Goal: Transaction & Acquisition: Purchase product/service

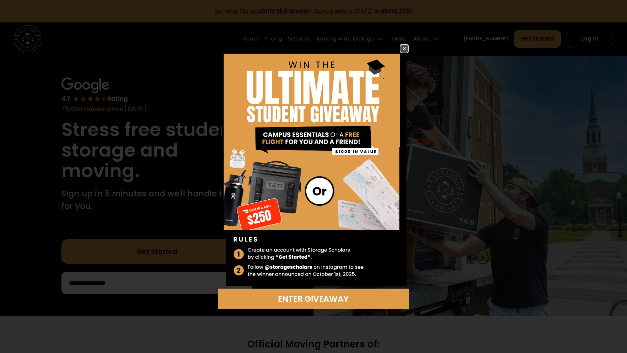
click at [405, 50] on img at bounding box center [405, 49] width 8 height 8
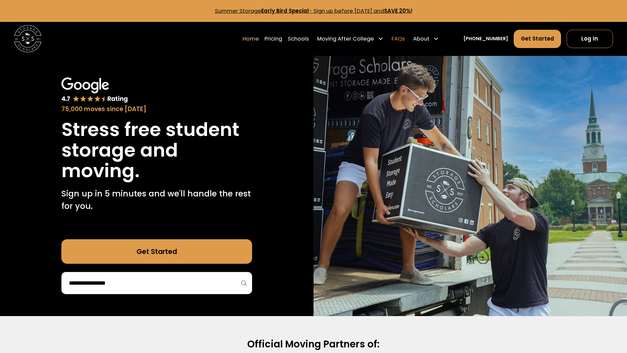
click at [405, 41] on link "FAQs" at bounding box center [398, 38] width 13 height 19
click at [282, 38] on link "Pricing" at bounding box center [274, 38] width 18 height 19
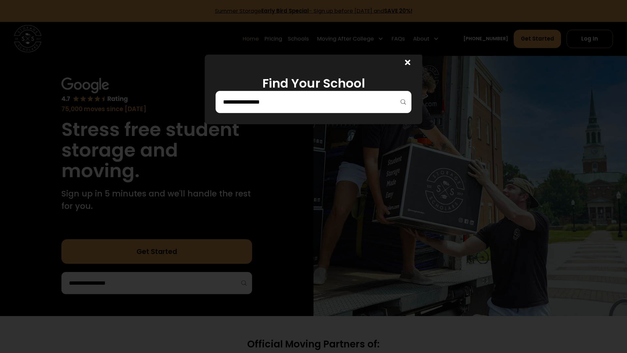
click at [253, 109] on div at bounding box center [314, 102] width 196 height 22
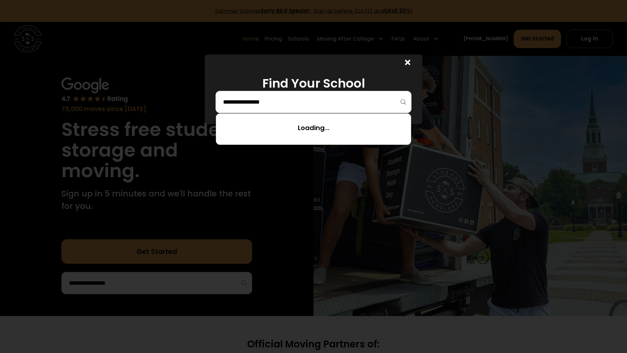
click at [247, 103] on input "search" at bounding box center [314, 101] width 182 height 11
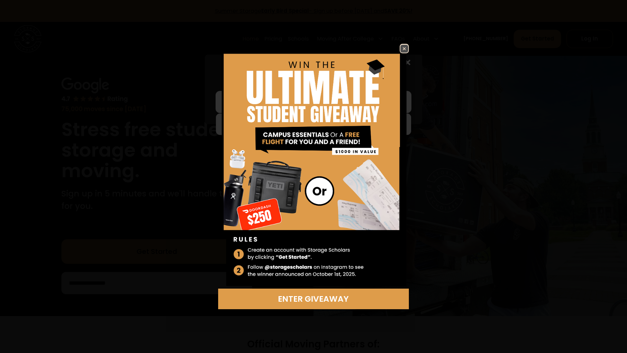
click at [407, 48] on img at bounding box center [405, 49] width 8 height 8
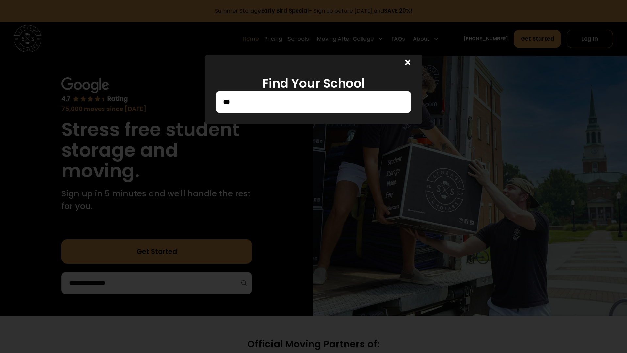
click at [265, 99] on input "***" at bounding box center [314, 101] width 182 height 11
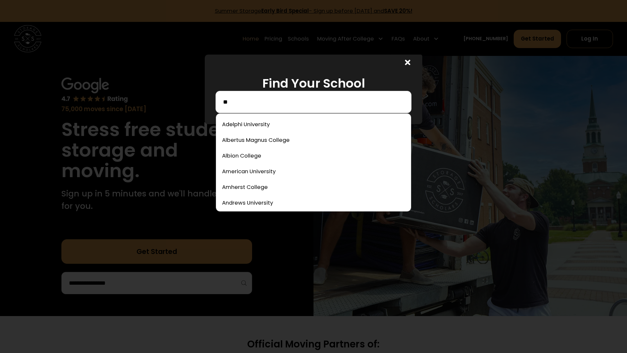
type input "*"
type input "******"
click at [248, 186] on link at bounding box center [314, 187] width 190 height 14
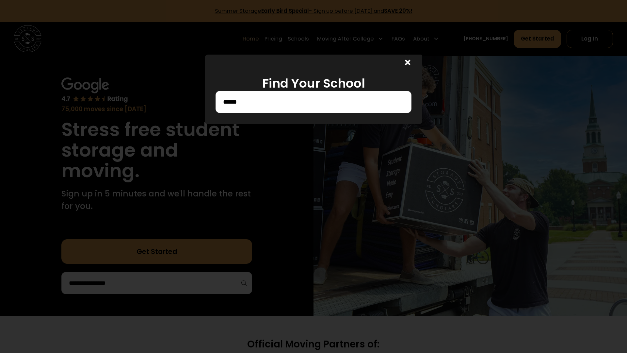
click at [233, 187] on div at bounding box center [313, 176] width 627 height 353
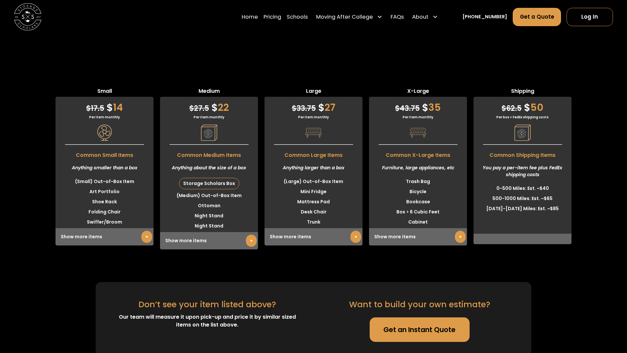
scroll to position [1685, 0]
click at [201, 178] on div "Storage Scholars Box" at bounding box center [209, 183] width 60 height 11
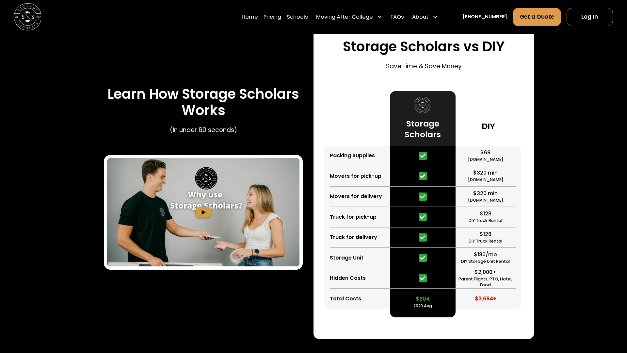
scroll to position [996, 0]
